Goal: Task Accomplishment & Management: Manage account settings

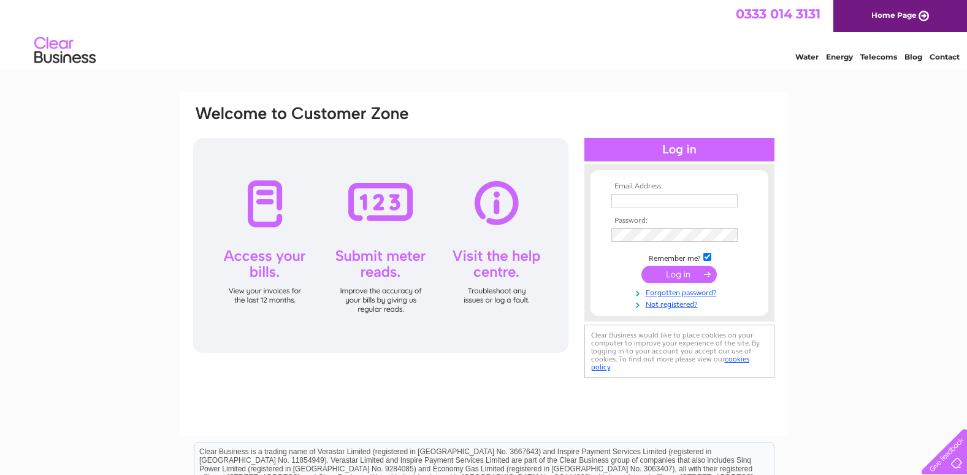
type input "sales@millsandcoombs.co.uk"
click at [684, 280] on input "submit" at bounding box center [679, 274] width 75 height 17
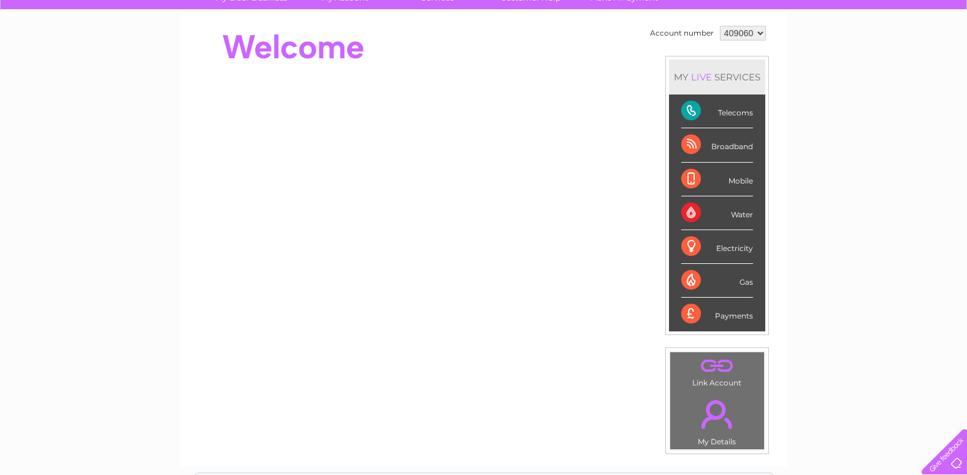
scroll to position [61, 0]
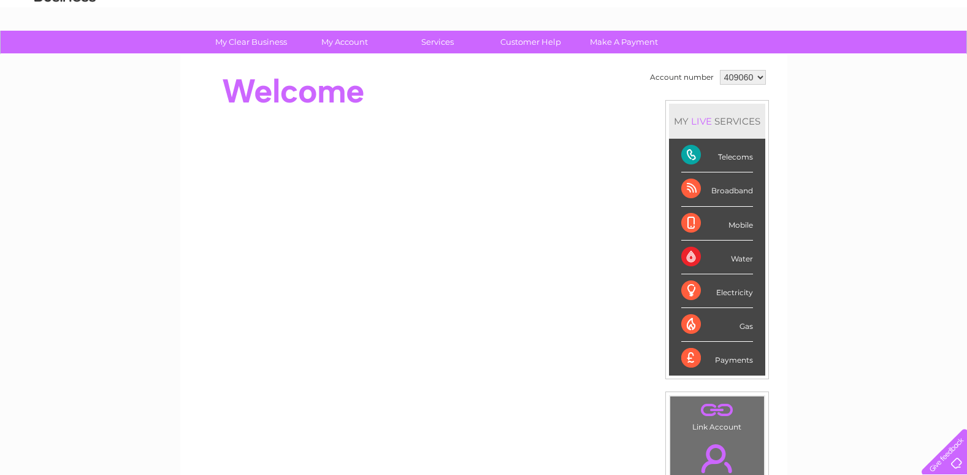
click at [737, 158] on div "Telecoms" at bounding box center [717, 156] width 72 height 34
click at [691, 151] on div "Telecoms" at bounding box center [717, 156] width 72 height 34
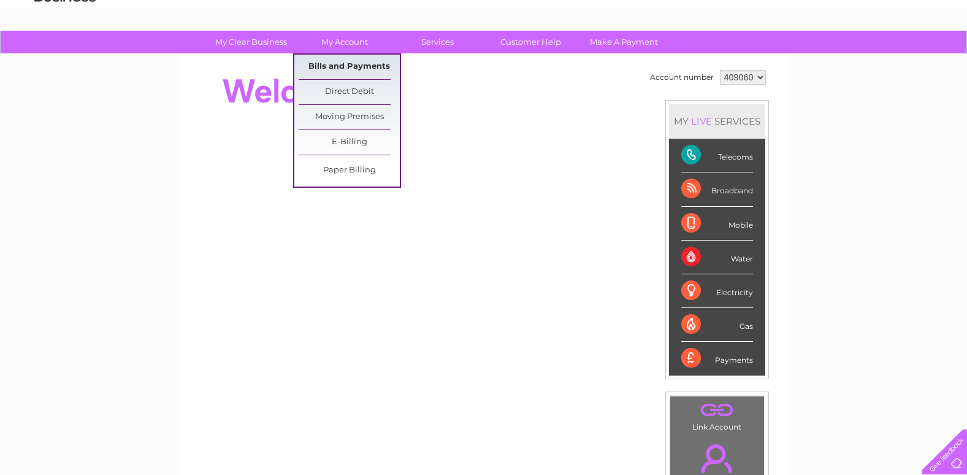
click at [348, 64] on link "Bills and Payments" at bounding box center [349, 67] width 101 height 25
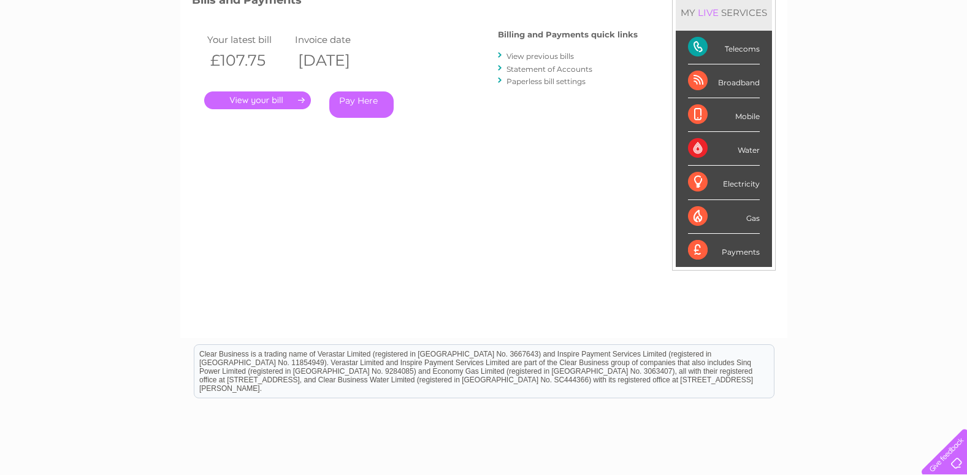
scroll to position [123, 0]
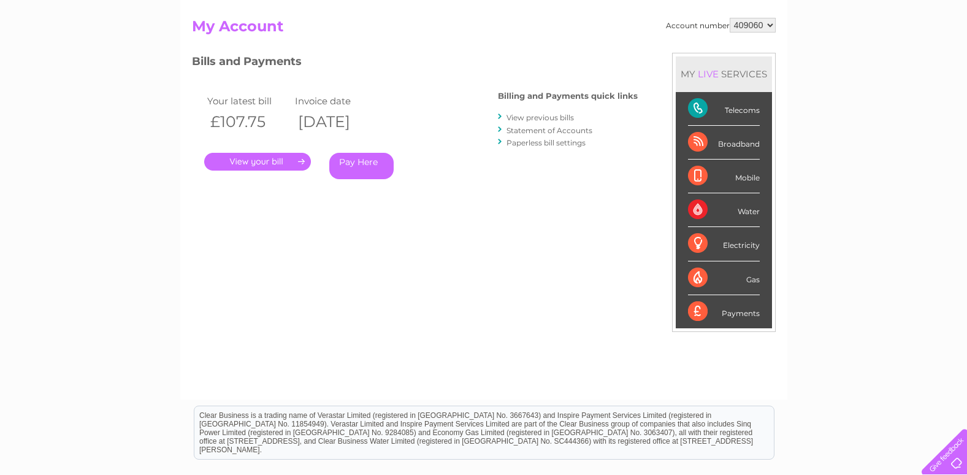
click at [250, 155] on link "." at bounding box center [257, 162] width 107 height 18
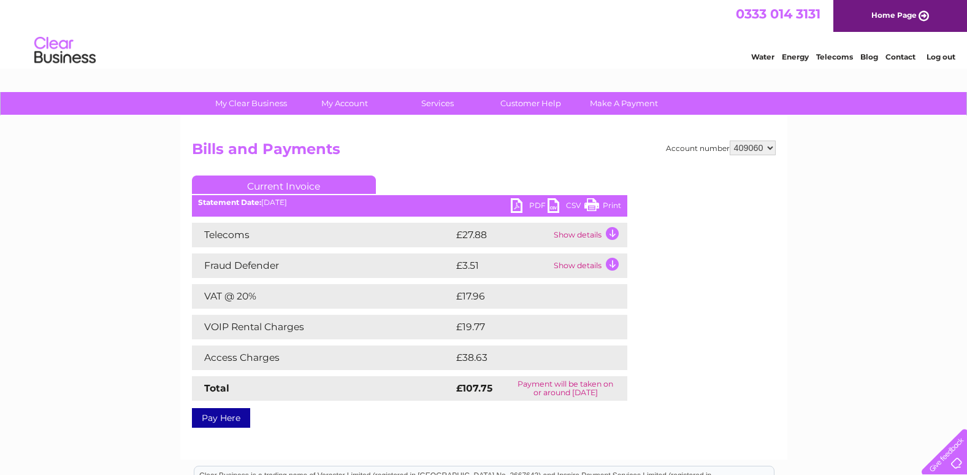
drag, startPoint x: 592, startPoint y: 205, endPoint x: 82, endPoint y: 407, distance: 548.4
click at [592, 205] on link "Print" at bounding box center [603, 207] width 37 height 18
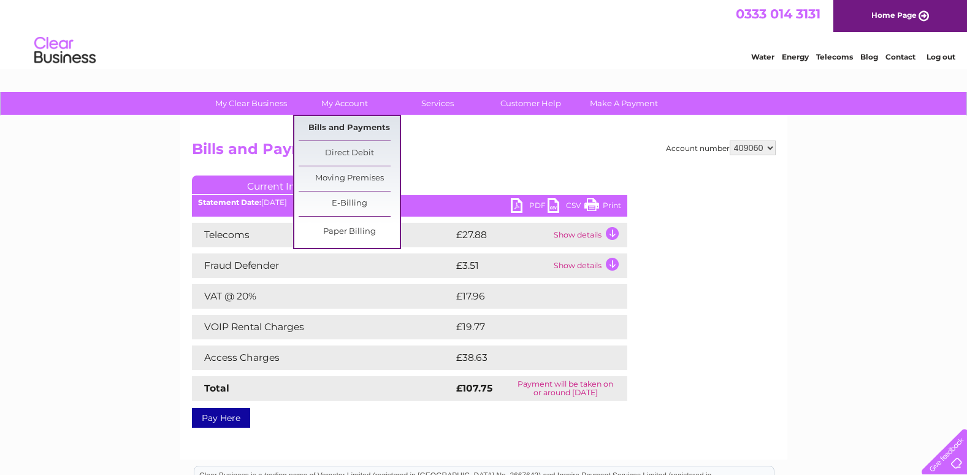
click at [350, 131] on link "Bills and Payments" at bounding box center [349, 128] width 101 height 25
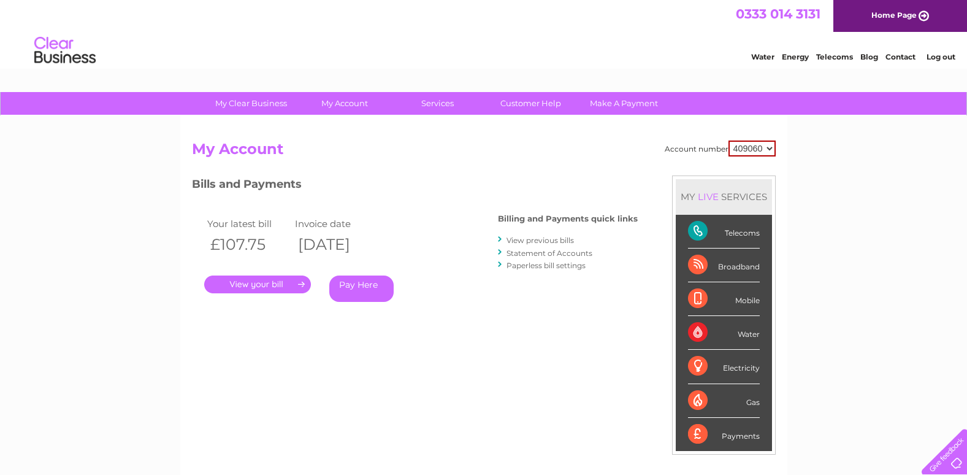
click at [351, 126] on div "Account number 409060 My Account MY LIVE SERVICES Telecoms Broadband Mobile Wat…" at bounding box center [483, 319] width 607 height 406
click at [517, 239] on link "View previous bills" at bounding box center [540, 240] width 67 height 9
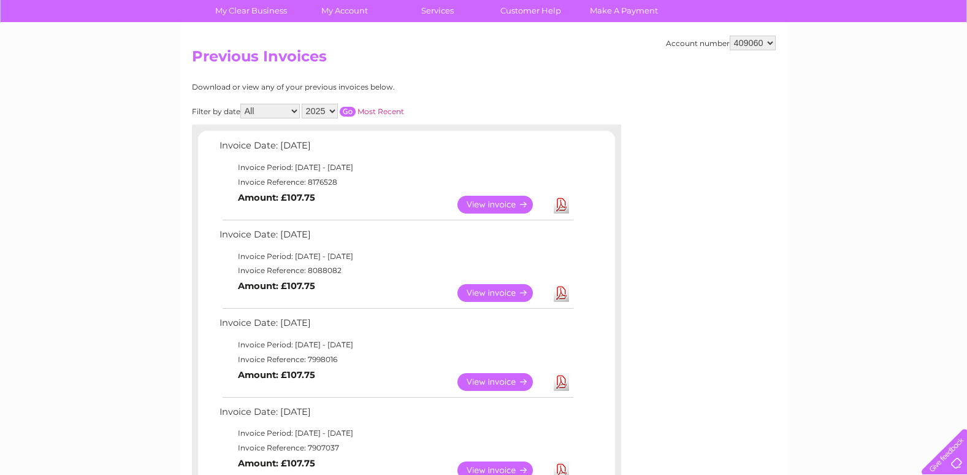
scroll to position [123, 0]
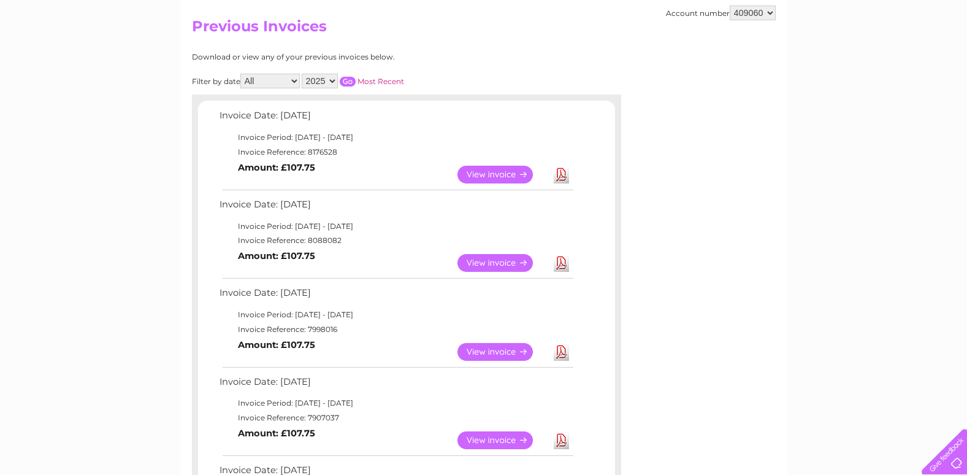
click at [502, 261] on link "View" at bounding box center [503, 263] width 90 height 18
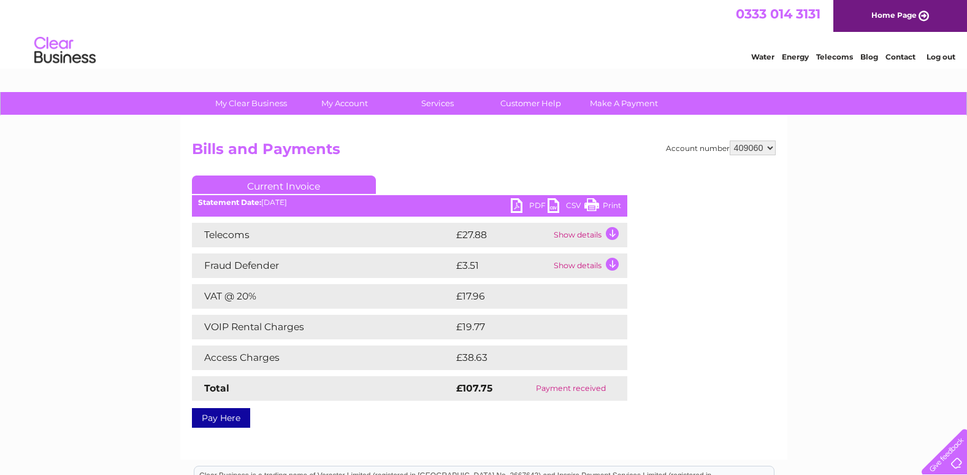
drag, startPoint x: 598, startPoint y: 207, endPoint x: 72, endPoint y: 397, distance: 559.8
click at [597, 207] on link "Print" at bounding box center [603, 207] width 37 height 18
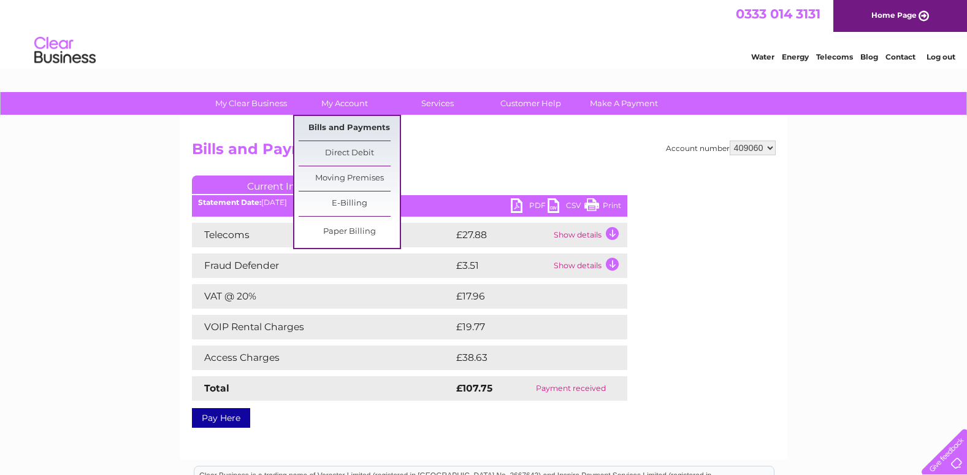
click at [347, 123] on link "Bills and Payments" at bounding box center [349, 128] width 101 height 25
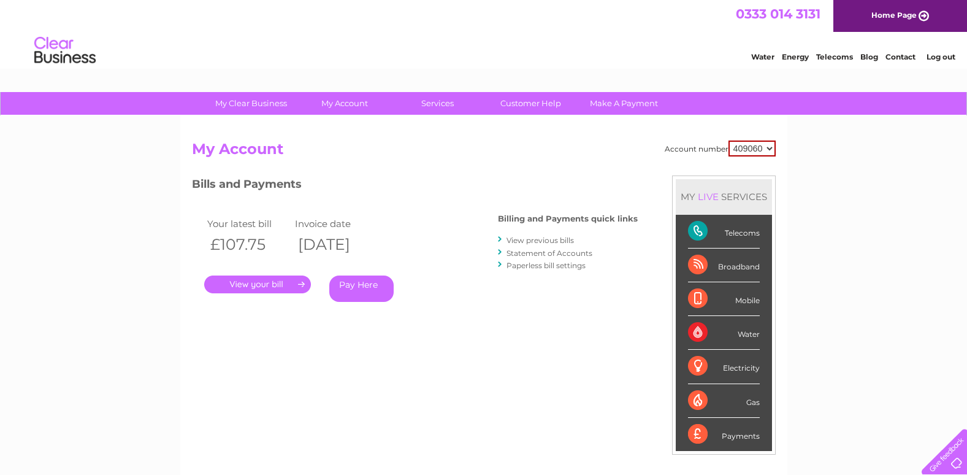
click at [542, 240] on link "View previous bills" at bounding box center [540, 240] width 67 height 9
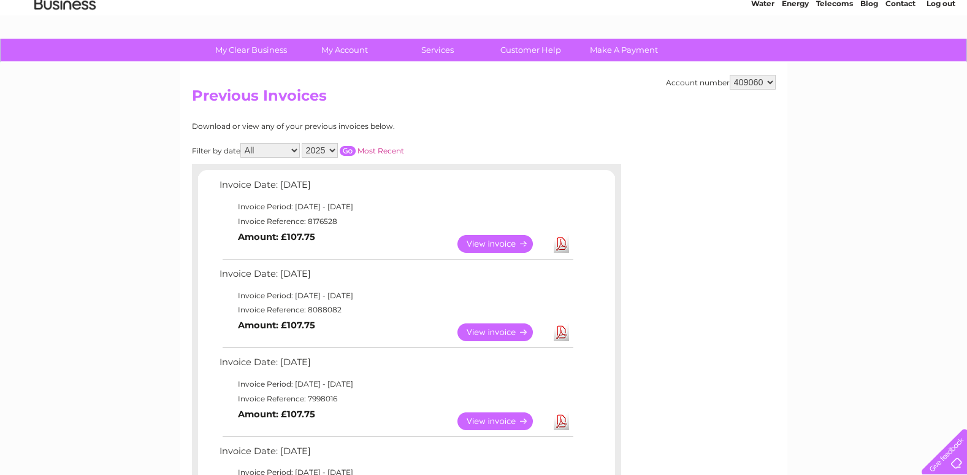
scroll to position [123, 0]
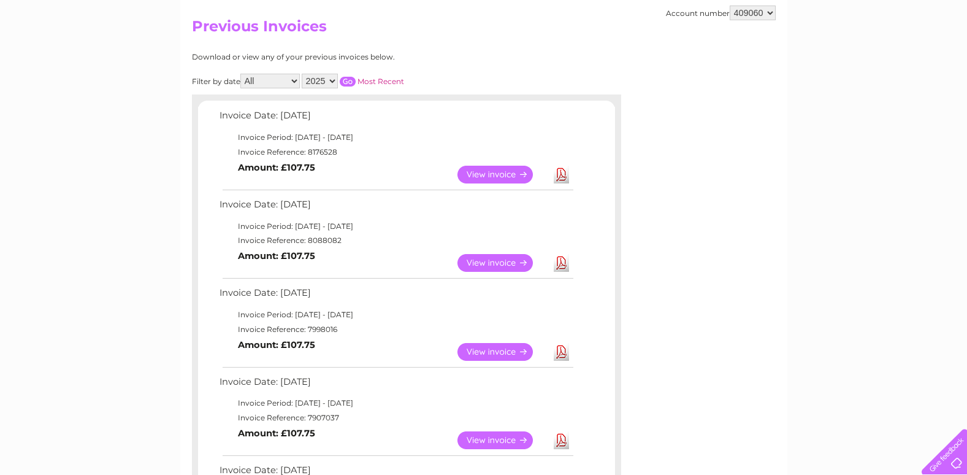
click at [505, 350] on link "View" at bounding box center [503, 352] width 90 height 18
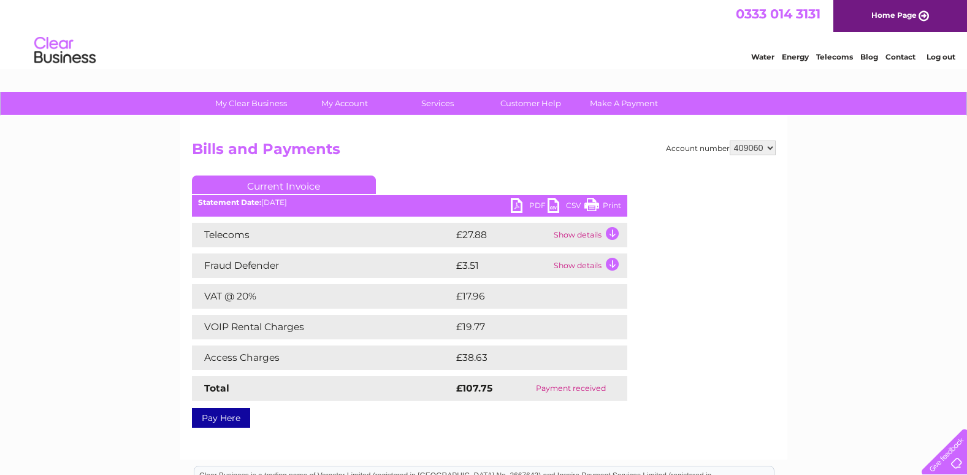
click at [591, 202] on link "Print" at bounding box center [603, 207] width 37 height 18
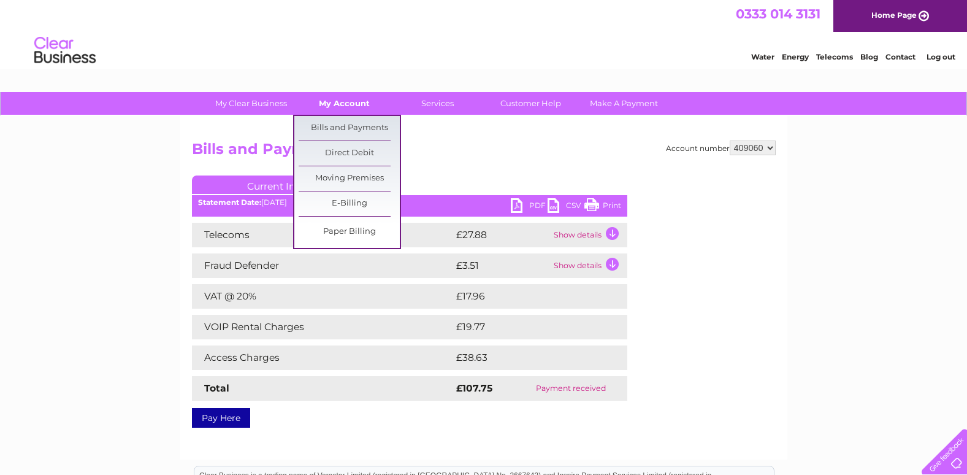
click at [361, 105] on link "My Account" at bounding box center [344, 103] width 101 height 23
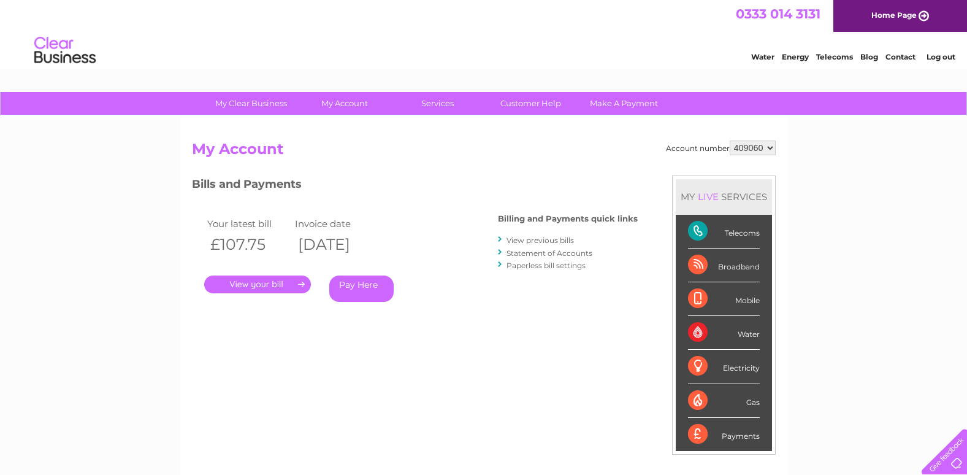
click at [516, 240] on link "View previous bills" at bounding box center [540, 240] width 67 height 9
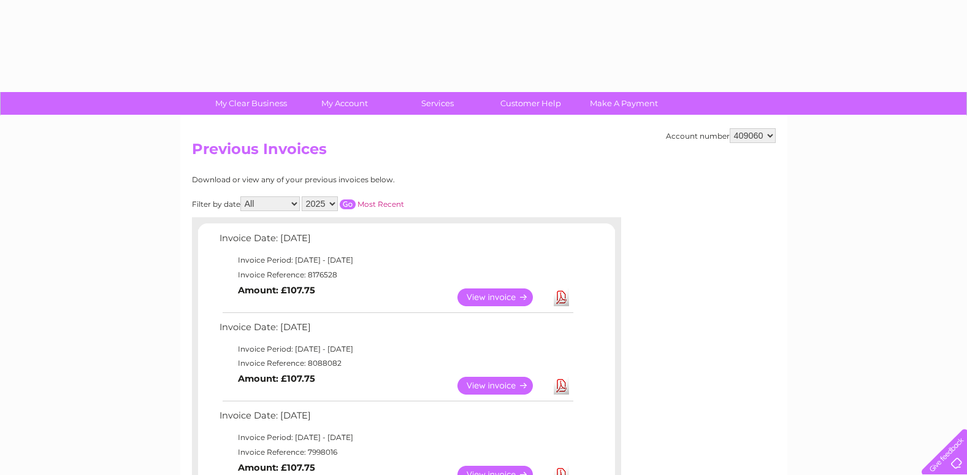
click at [515, 239] on td "Invoice Date: 09 October 2025" at bounding box center [396, 241] width 359 height 23
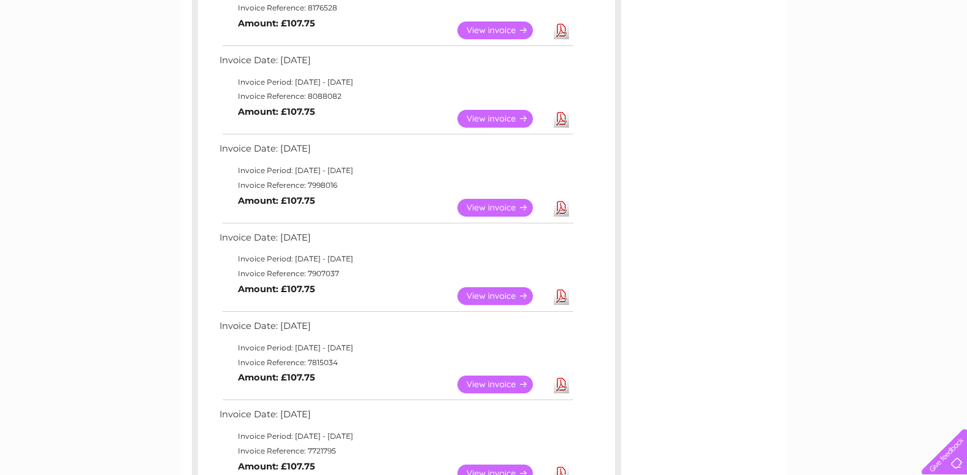
scroll to position [307, 0]
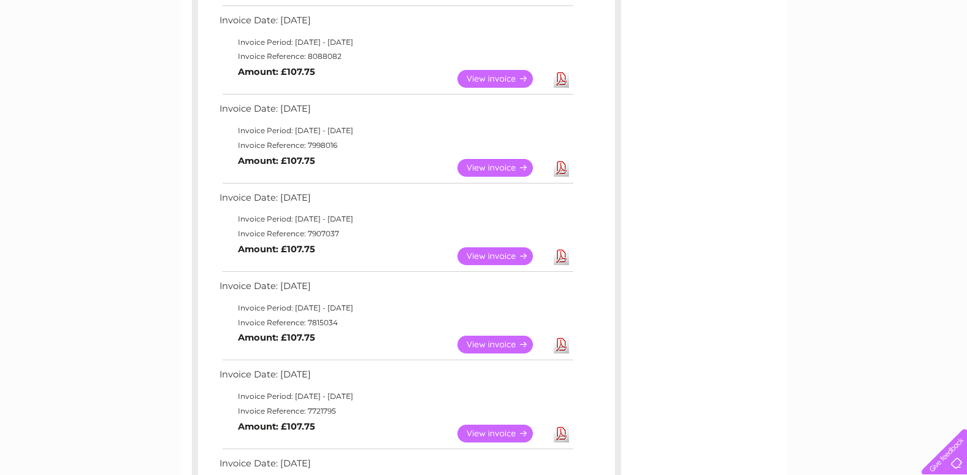
click at [512, 166] on link "View" at bounding box center [503, 168] width 90 height 18
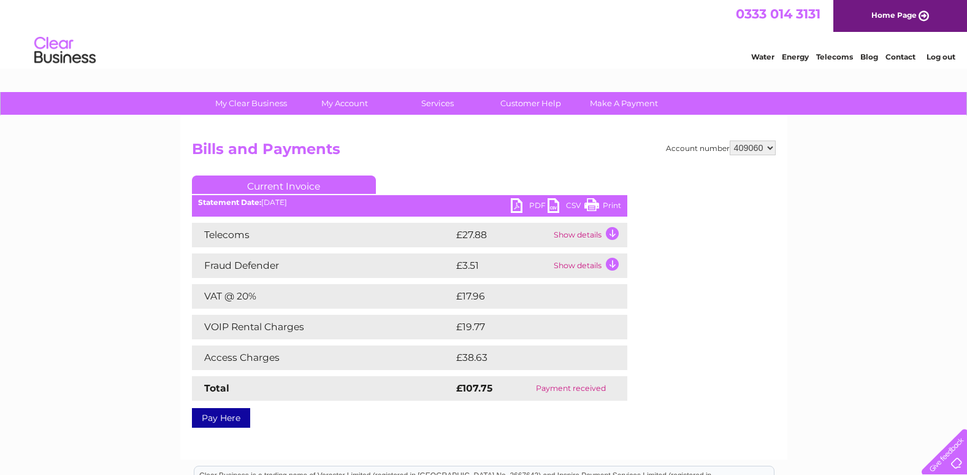
click at [596, 202] on link "Print" at bounding box center [603, 207] width 37 height 18
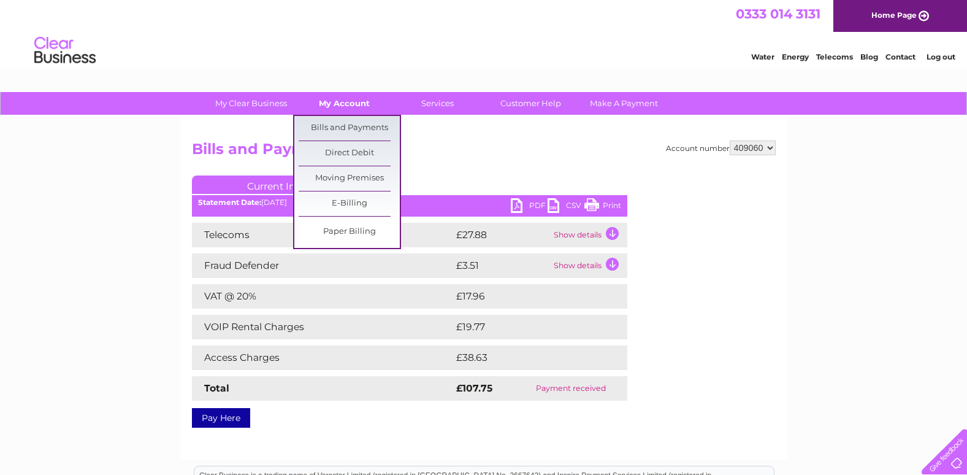
click at [340, 99] on link "My Account" at bounding box center [344, 103] width 101 height 23
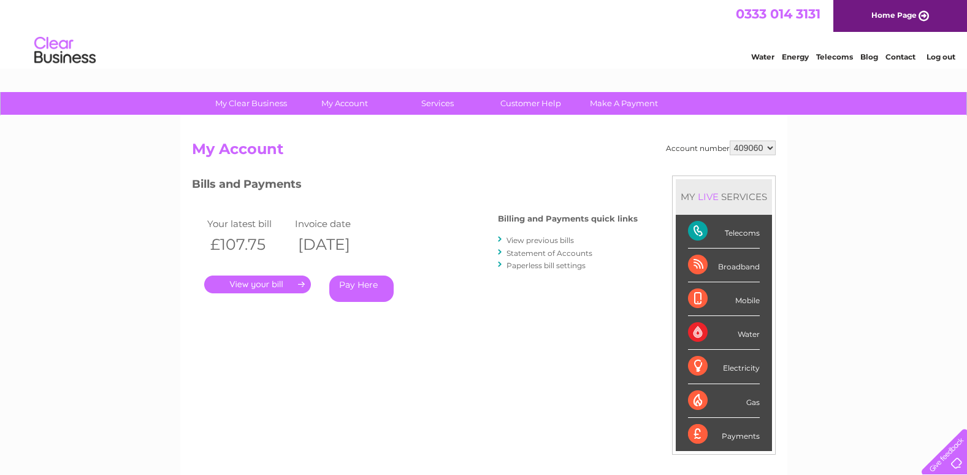
click at [526, 238] on link "View previous bills" at bounding box center [540, 240] width 67 height 9
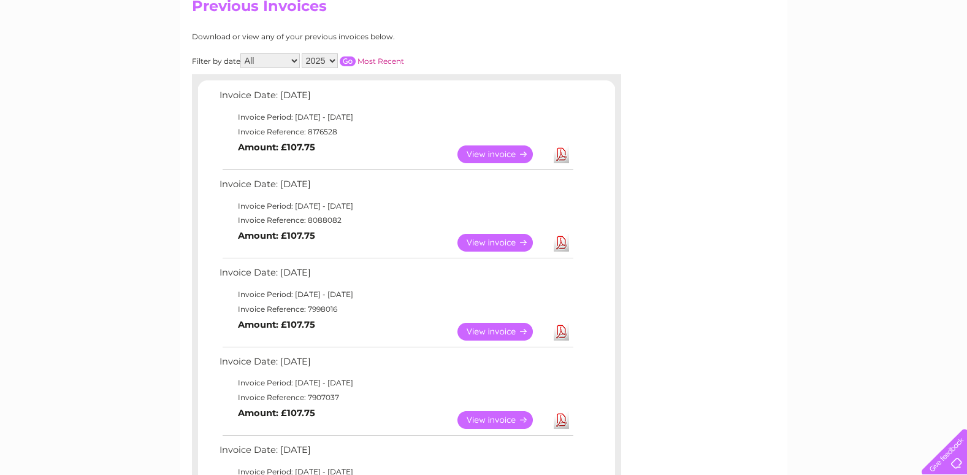
scroll to position [307, 0]
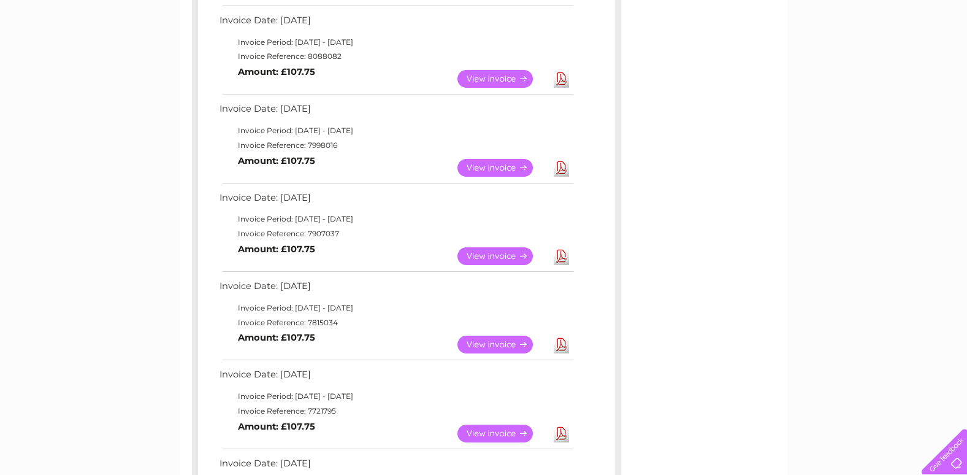
click at [493, 253] on link "View" at bounding box center [503, 256] width 90 height 18
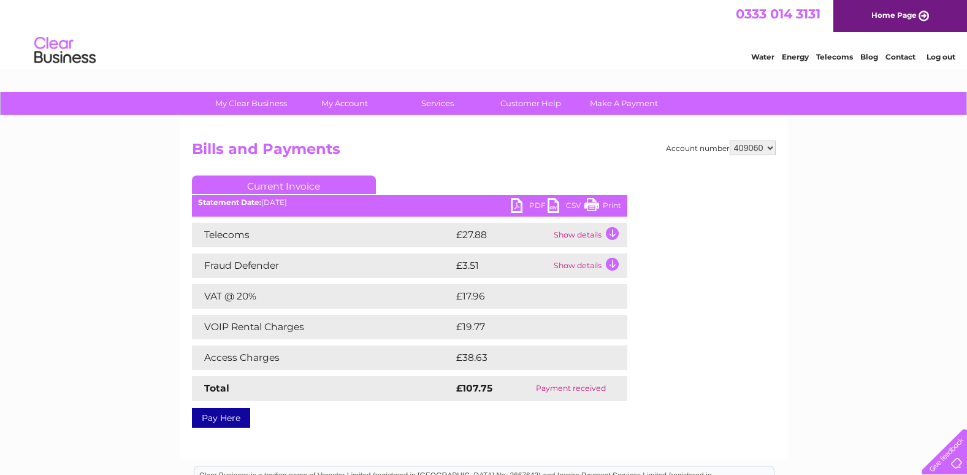
click at [608, 205] on link "Print" at bounding box center [603, 207] width 37 height 18
